Goal: Task Accomplishment & Management: Use online tool/utility

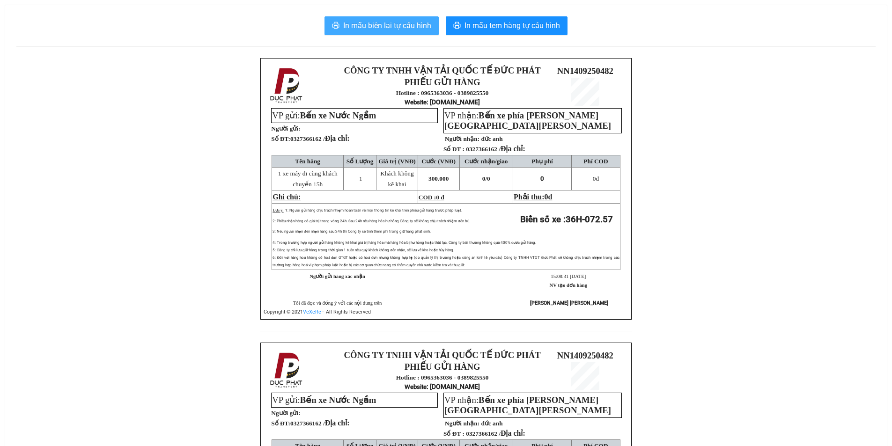
click at [374, 20] on span "In mẫu biên lai tự cấu hình" at bounding box center [387, 26] width 88 height 12
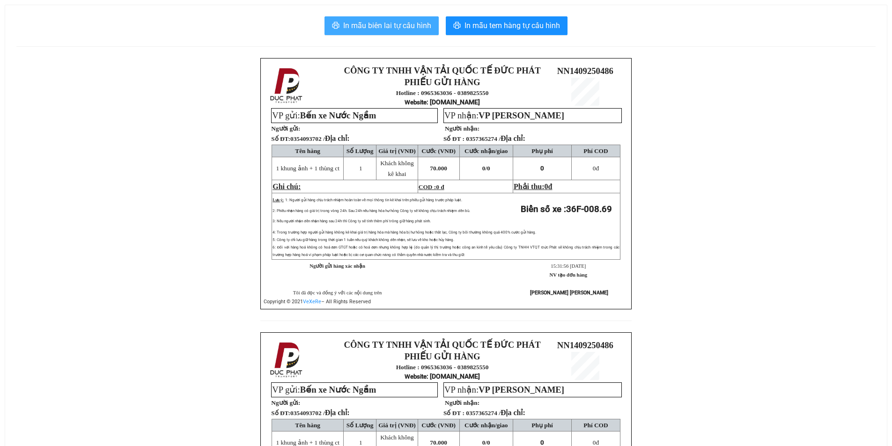
click at [373, 30] on span "In mẫu biên lai tự cấu hình" at bounding box center [387, 26] width 88 height 12
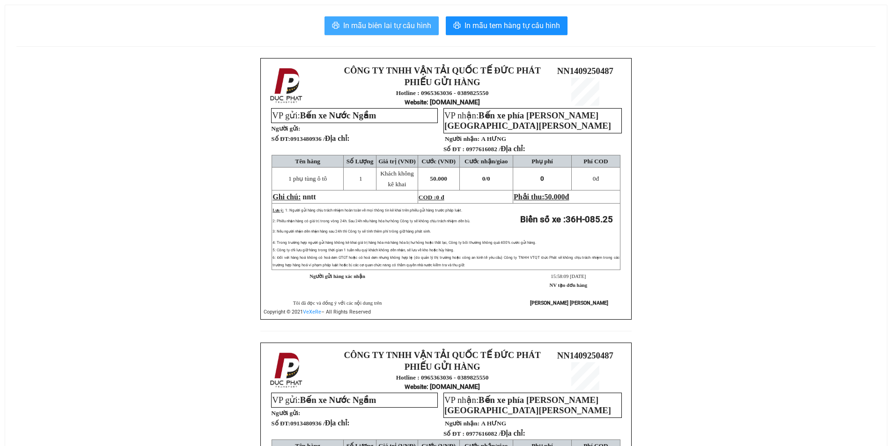
click at [392, 22] on span "In mẫu biên lai tự cấu hình" at bounding box center [387, 26] width 88 height 12
click at [370, 28] on span "In mẫu biên lai tự cấu hình" at bounding box center [387, 26] width 88 height 12
click at [393, 32] on button "In mẫu biên lai tự cấu hình" at bounding box center [381, 25] width 114 height 19
click at [392, 35] on button "In mẫu biên lai tự cấu hình" at bounding box center [381, 25] width 114 height 19
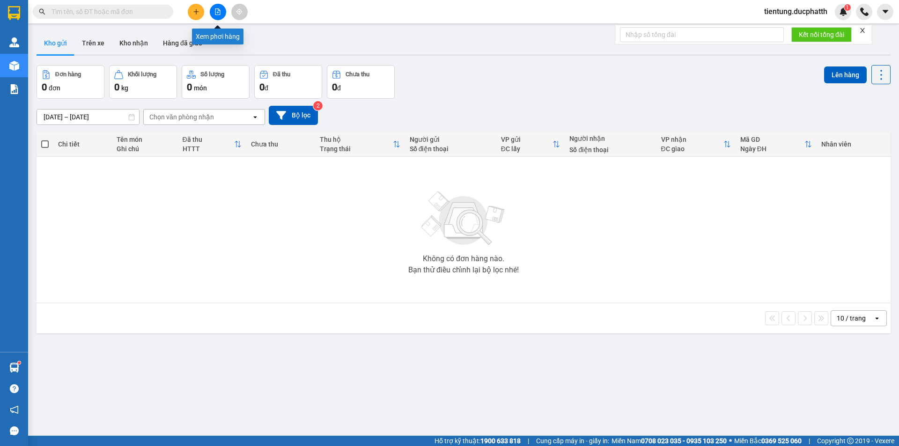
click at [218, 8] on button at bounding box center [218, 12] width 16 height 16
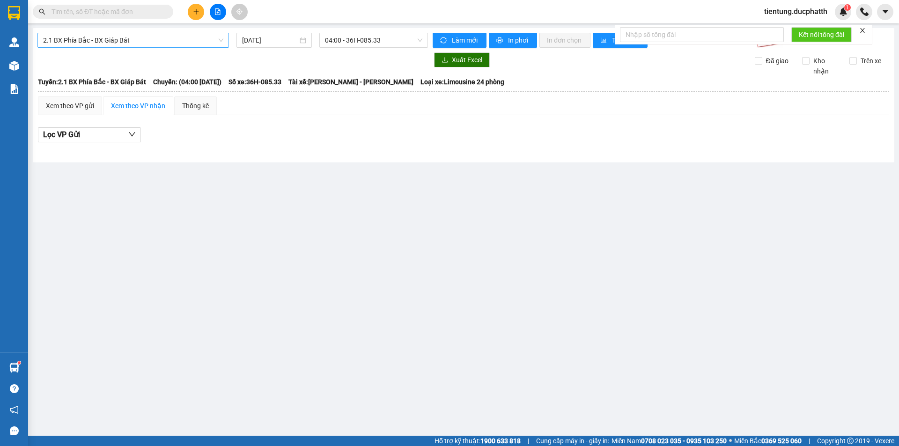
click at [131, 42] on span "2.1 BX Phía Bắc - BX Giáp Bát" at bounding box center [133, 40] width 180 height 14
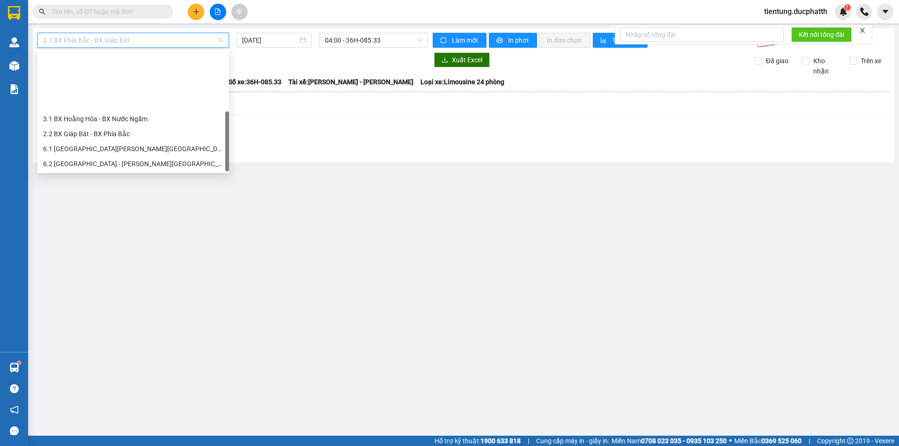
scroll to position [75, 0]
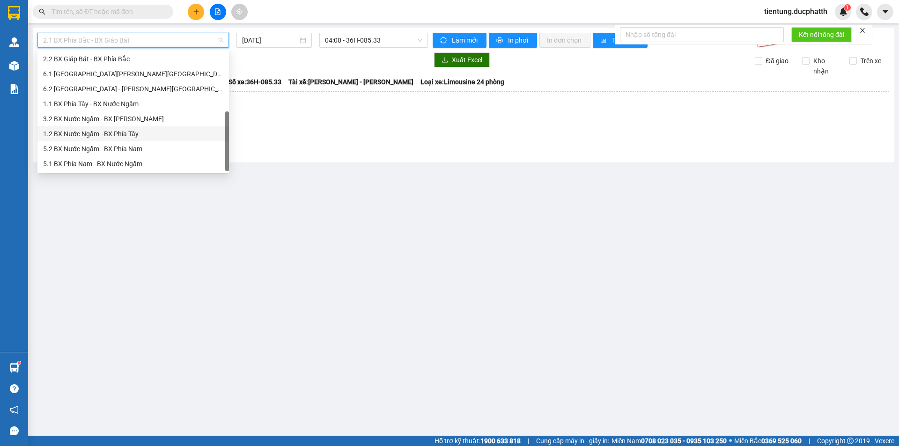
click at [141, 136] on div "1.2 BX Nước Ngầm - BX Phía Tây" at bounding box center [133, 134] width 180 height 10
type input "[DATE]"
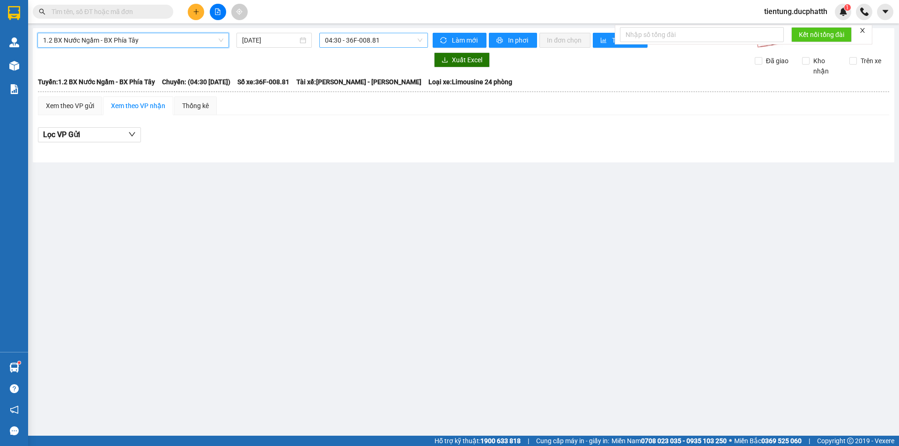
click at [375, 42] on span "04:30 - 36F-008.81" at bounding box center [373, 40] width 97 height 14
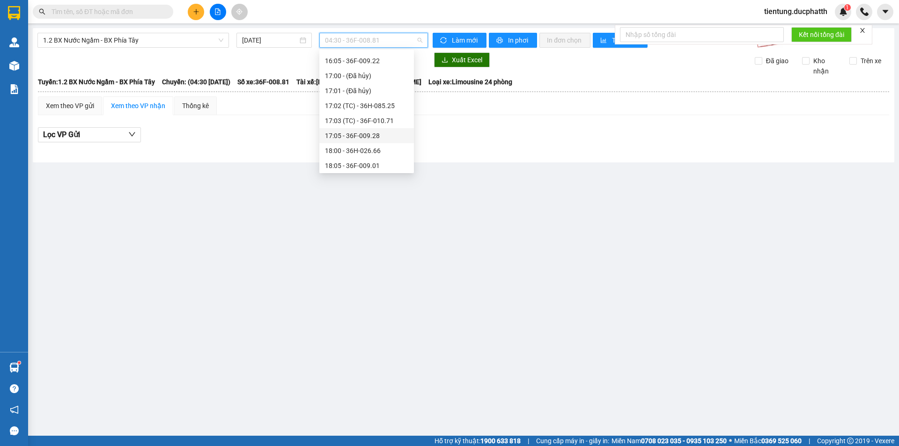
scroll to position [281, 0]
click at [367, 94] on div "16:00 - 36H-072.57" at bounding box center [366, 93] width 83 height 10
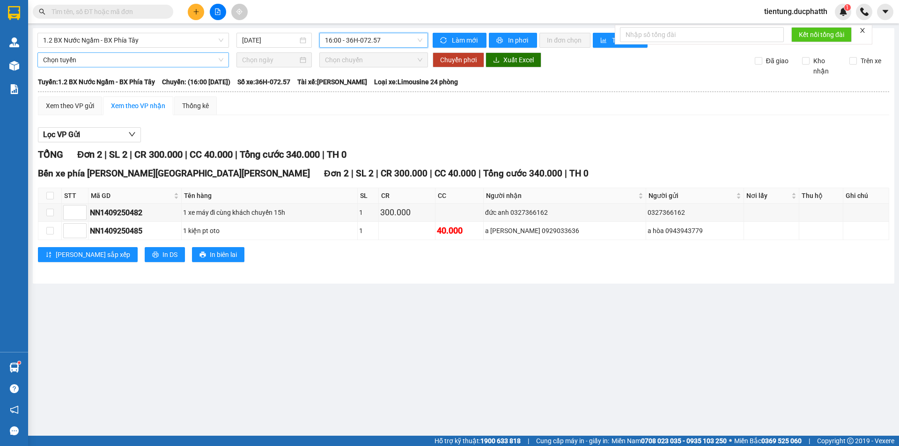
click at [116, 61] on span "Chọn tuyến" at bounding box center [133, 60] width 180 height 14
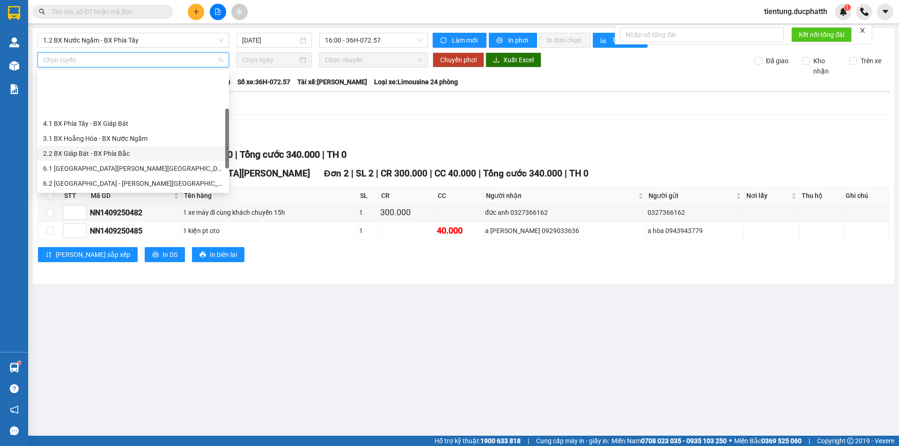
scroll to position [47, 0]
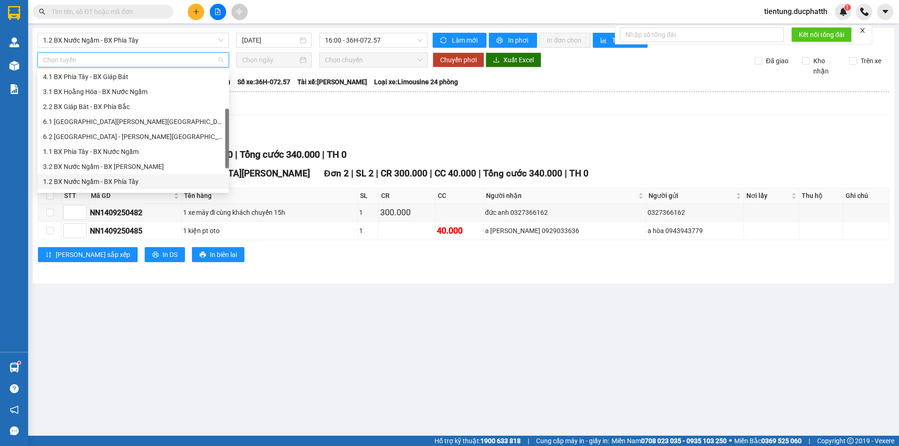
click at [140, 178] on div "1.2 BX Nước Ngầm - BX Phía Tây" at bounding box center [133, 181] width 180 height 10
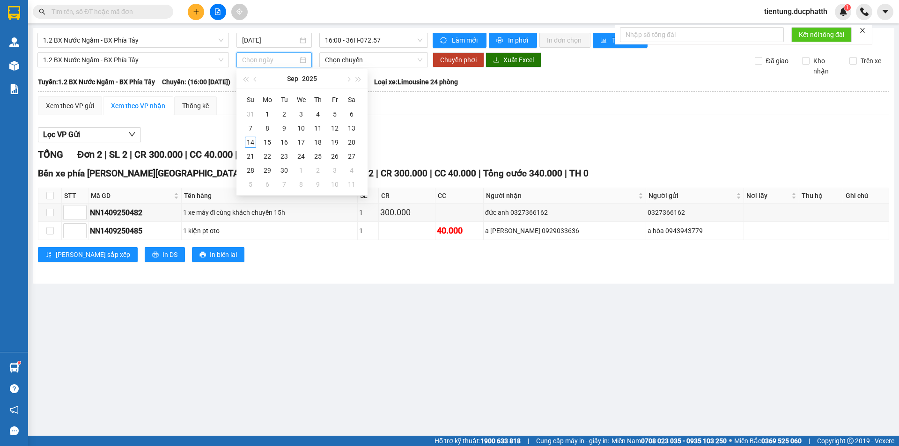
click at [248, 63] on input at bounding box center [270, 60] width 56 height 10
type input "14/09/2025"
click at [248, 142] on div "14" at bounding box center [250, 142] width 11 height 11
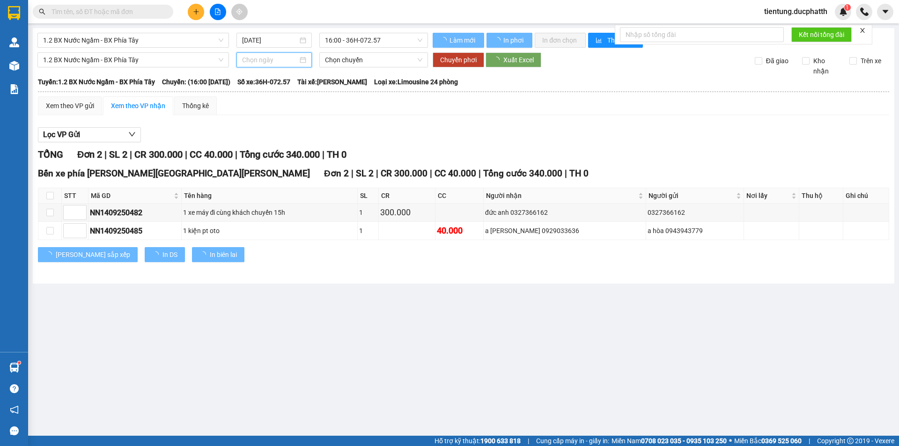
type input "14/09/2025"
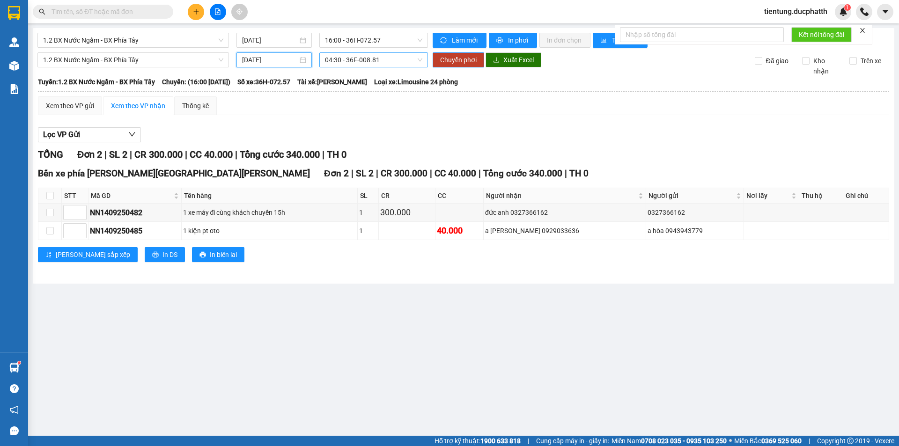
click at [353, 63] on span "04:30 - 36F-008.81" at bounding box center [373, 60] width 97 height 14
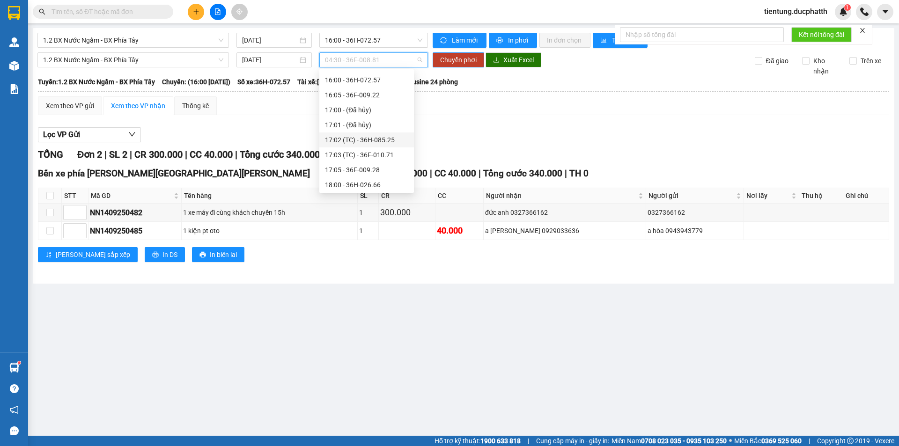
scroll to position [328, 0]
drag, startPoint x: 377, startPoint y: 137, endPoint x: 333, endPoint y: 142, distance: 44.8
click at [376, 137] on div "17:03 (TC) - 36F-010.71" at bounding box center [366, 140] width 83 height 10
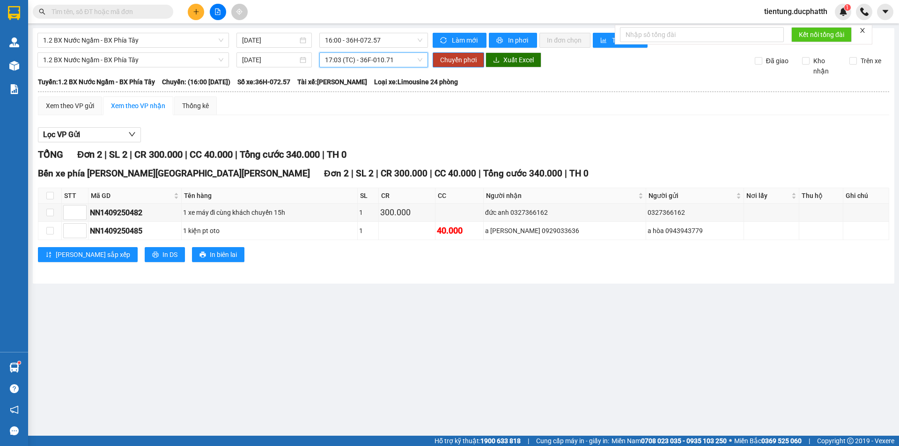
drag, startPoint x: 435, startPoint y: 121, endPoint x: 451, endPoint y: 70, distance: 53.0
click at [435, 117] on div "Xem theo VP gửi Xem theo VP nhận Thống kê Lọc VP Gửi TỔNG Đơn 2 | SL 2 | CR 30…" at bounding box center [463, 184] width 851 height 177
click at [49, 213] on input "checkbox" at bounding box center [49, 212] width 7 height 7
checkbox input "true"
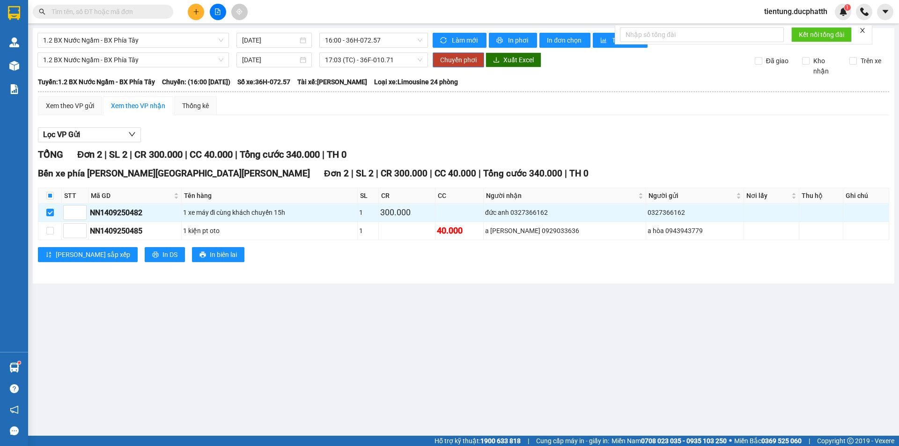
click at [456, 55] on span "Chuyển phơi" at bounding box center [458, 60] width 37 height 10
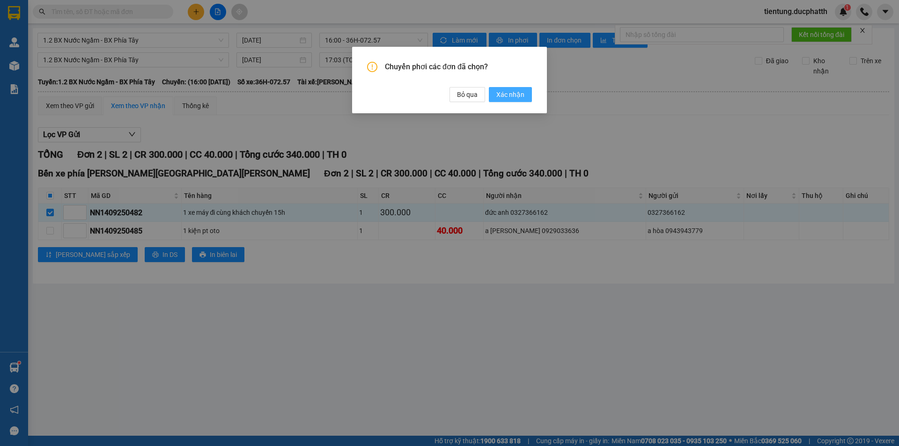
click at [504, 95] on span "Xác nhận" at bounding box center [510, 94] width 28 height 10
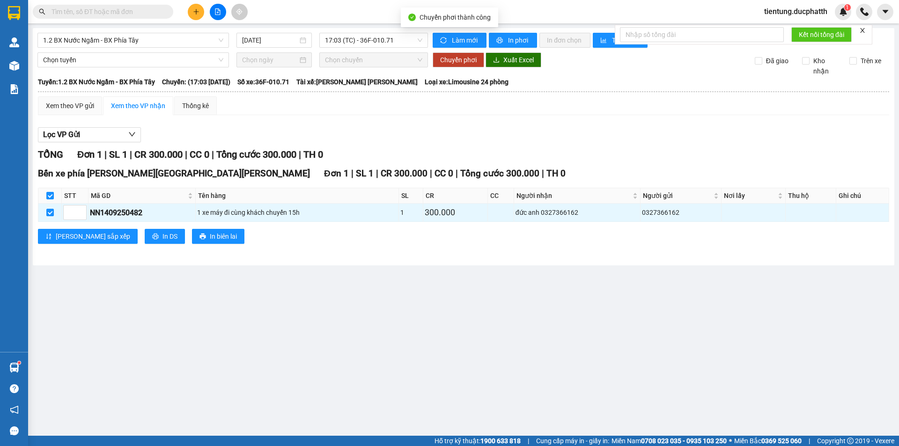
checkbox input "false"
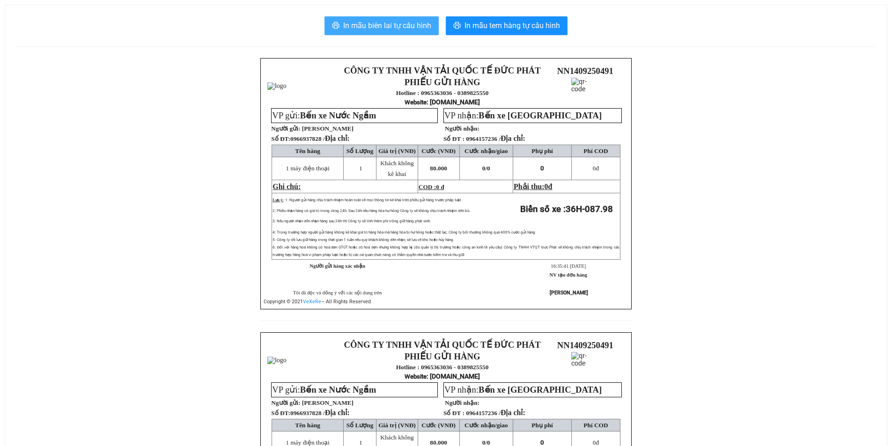
click at [383, 24] on span "In mẫu biên lai tự cấu hình" at bounding box center [387, 26] width 88 height 12
click at [391, 22] on span "In mẫu biên lai tự cấu hình" at bounding box center [387, 26] width 88 height 12
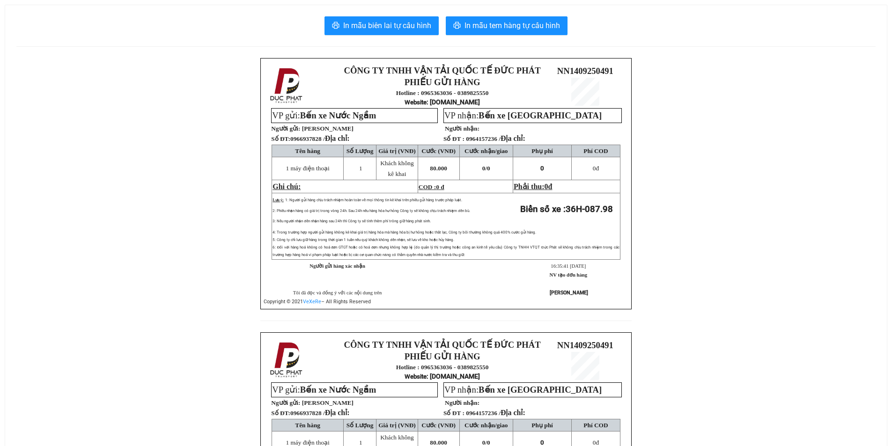
click at [161, 51] on div "In mẫu biên lai tự cấu hình In mẫu tem hàng tự cấu hình CÔNG TY TNHH VẬN TẢI QU…" at bounding box center [445, 311] width 881 height 613
